Goal: Check status

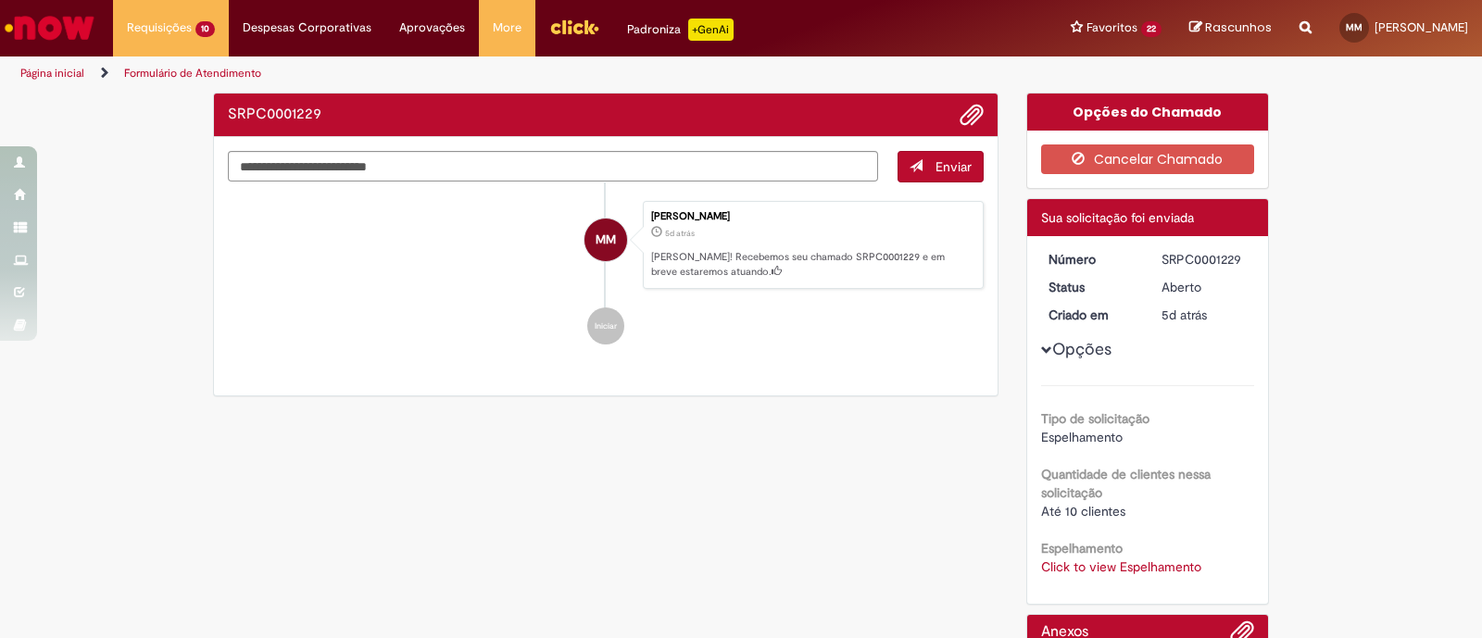
click at [850, 415] on div "Verificar Código de Barras SRPC0001229 Enviar MM Matheus Lobo Matos 5d atrás 5 …" at bounding box center [741, 430] width 1084 height 674
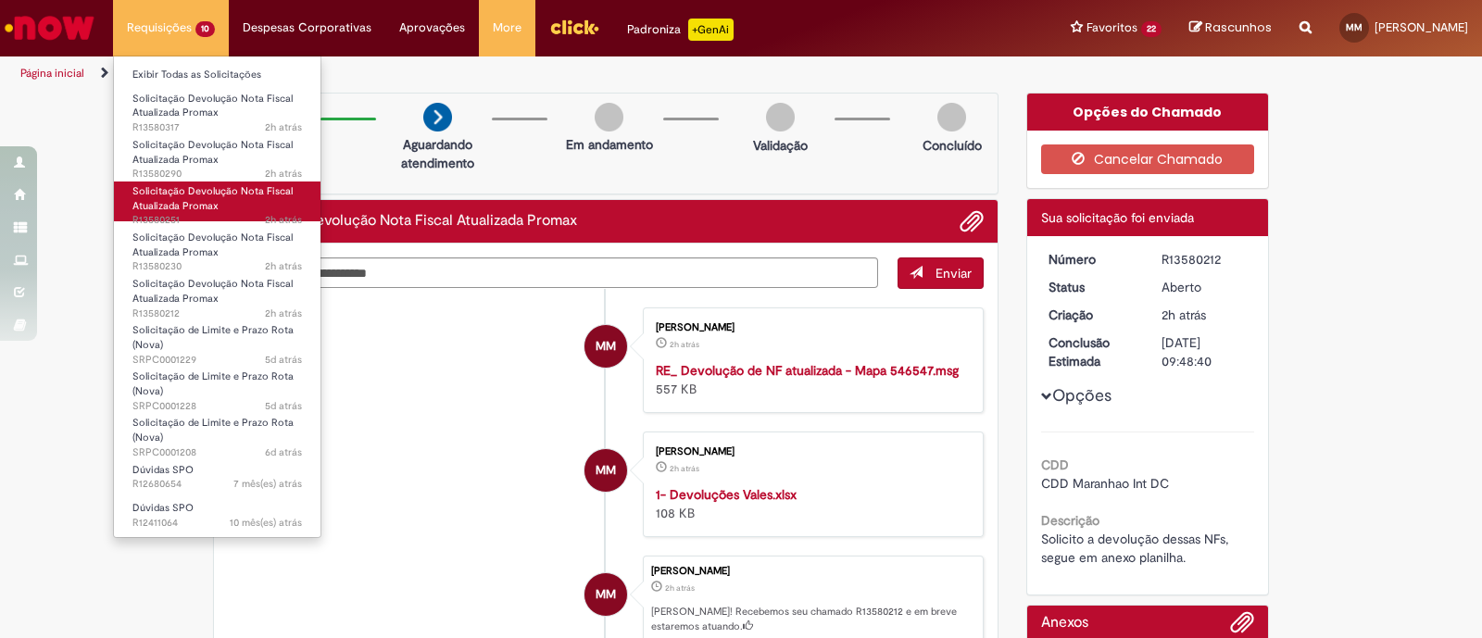
click at [264, 207] on link "Solicitação Devolução Nota Fiscal Atualizada Promax 2h atrás 2 horas atrás R135…" at bounding box center [217, 202] width 207 height 40
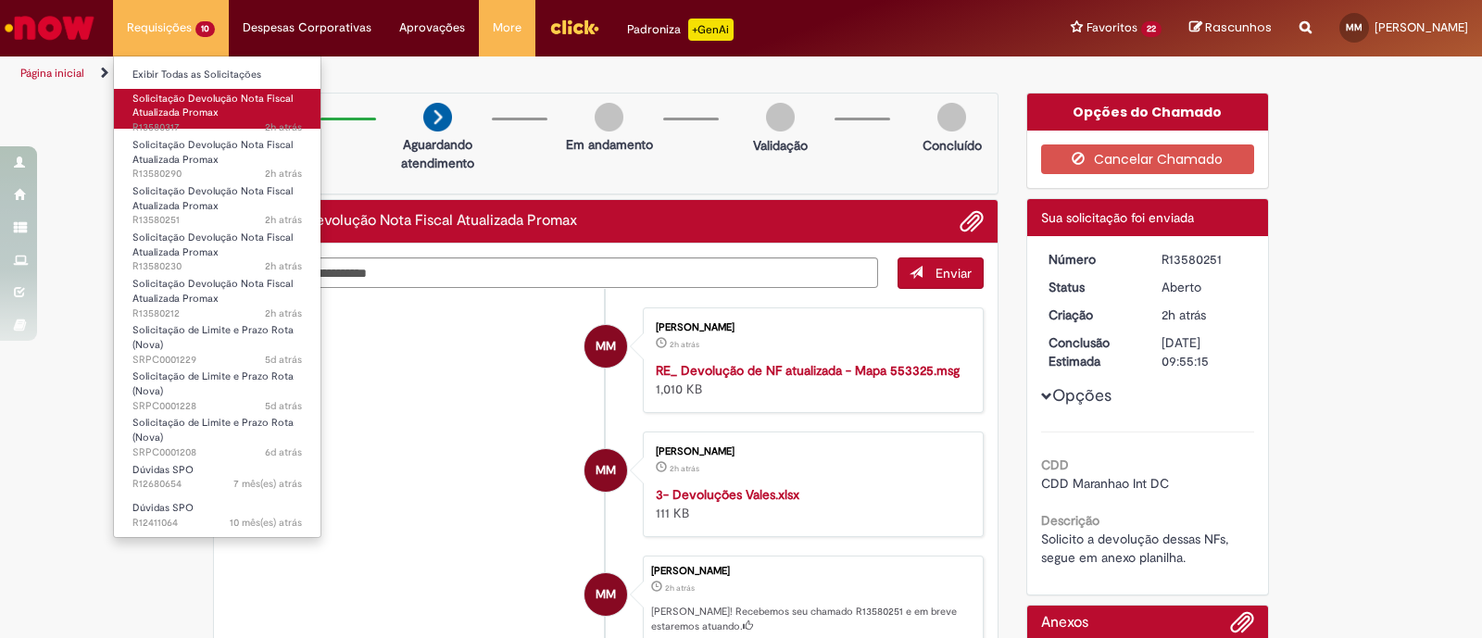
click at [255, 111] on link "Solicitação Devolução Nota Fiscal Atualizada Promax 2h atrás 2 horas atrás R135…" at bounding box center [217, 109] width 207 height 40
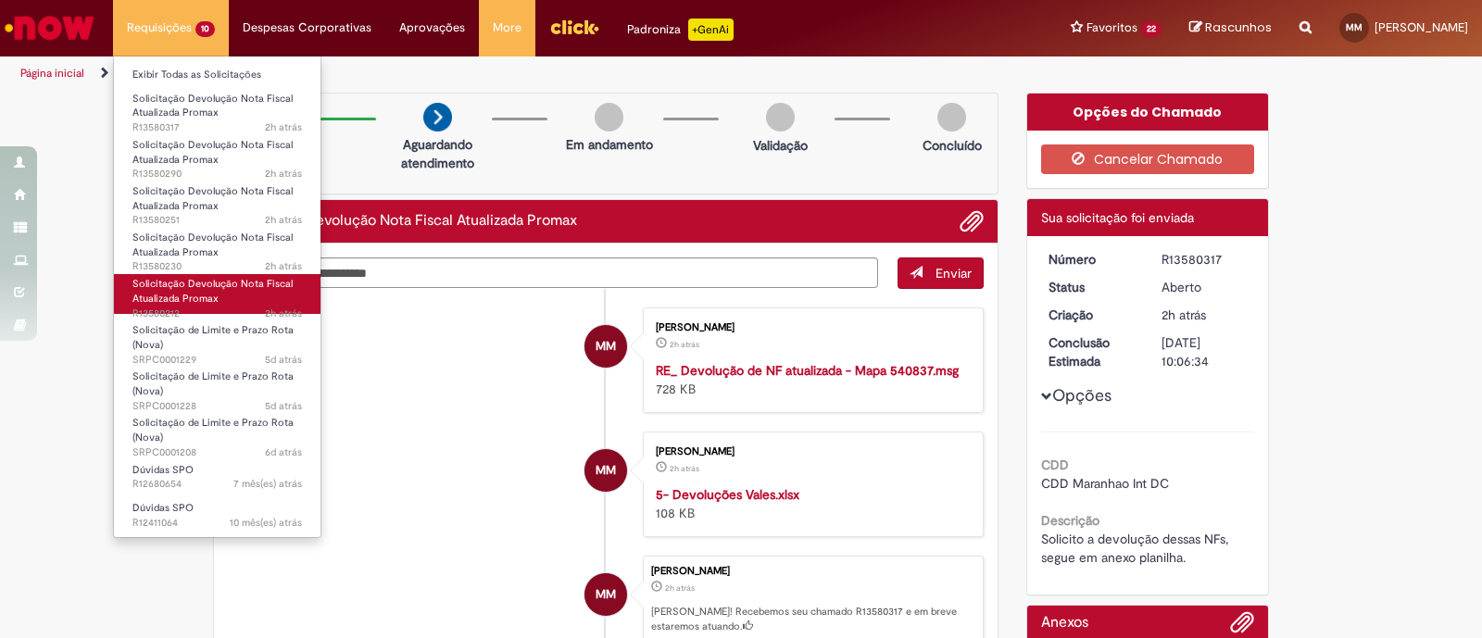
click at [264, 284] on span "Solicitação Devolução Nota Fiscal Atualizada Promax" at bounding box center [212, 291] width 160 height 29
